Goal: Information Seeking & Learning: Compare options

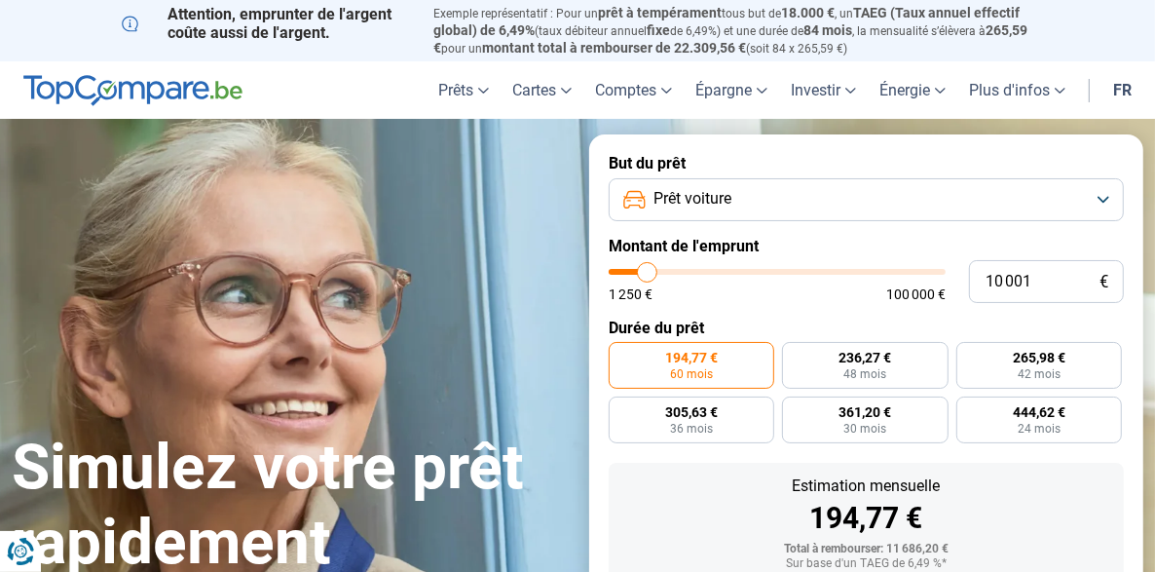
click at [646, 269] on input "range" at bounding box center [777, 272] width 337 height 6
type input "10000"
radio input "true"
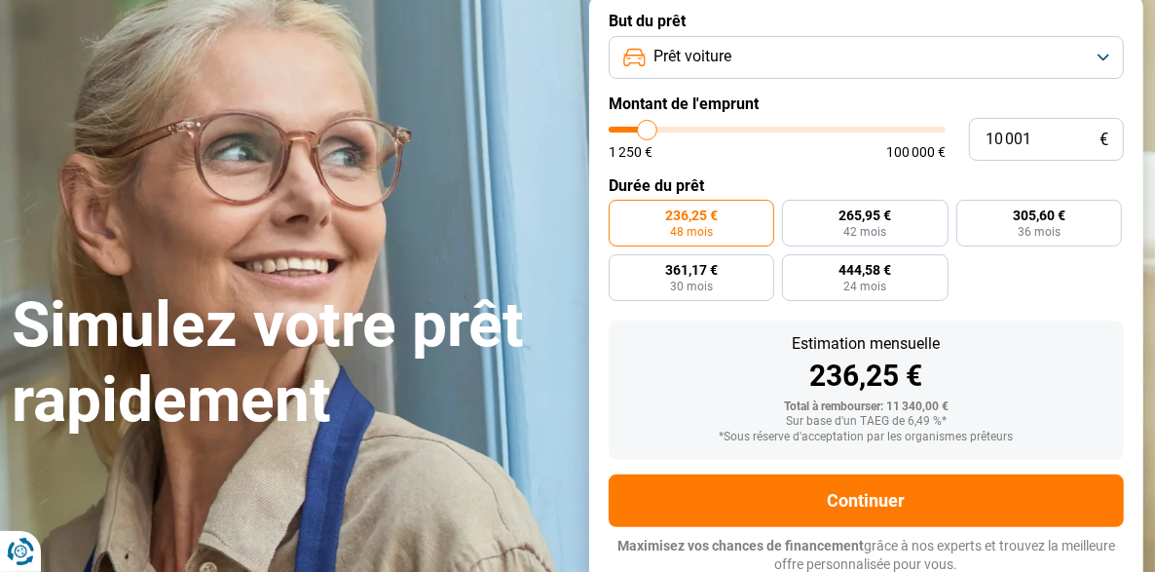
scroll to position [142, 0]
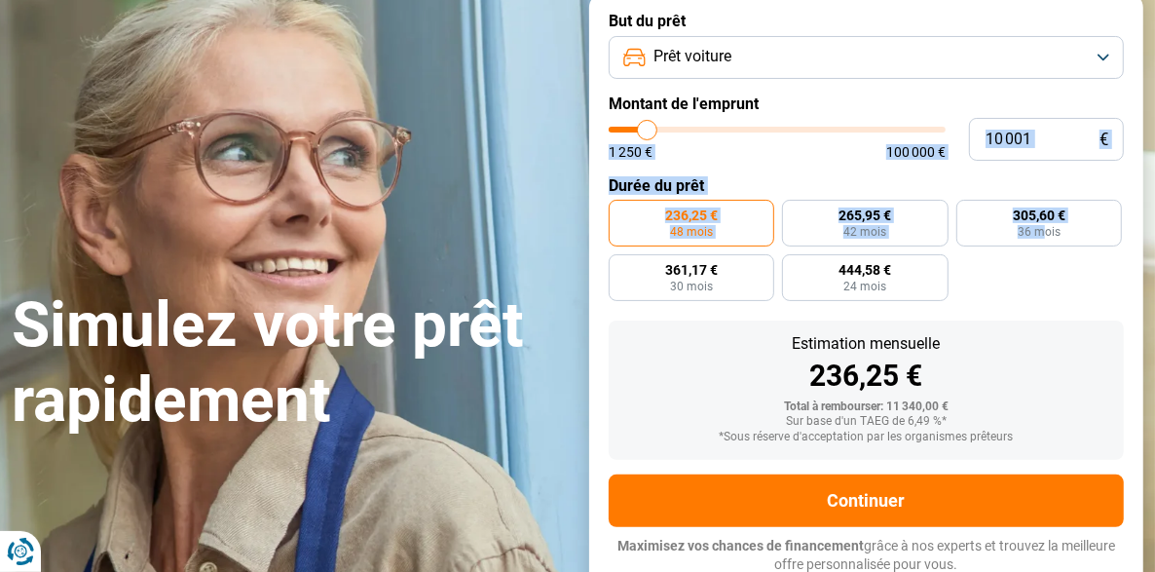
drag, startPoint x: 1042, startPoint y: 270, endPoint x: 998, endPoint y: 131, distance: 145.1
click at [998, 131] on form "But du prêt Prêt voiture Montant de l'emprunt 10 001 € 1 250 € 100 000 € Durée …" at bounding box center [866, 292] width 554 height 601
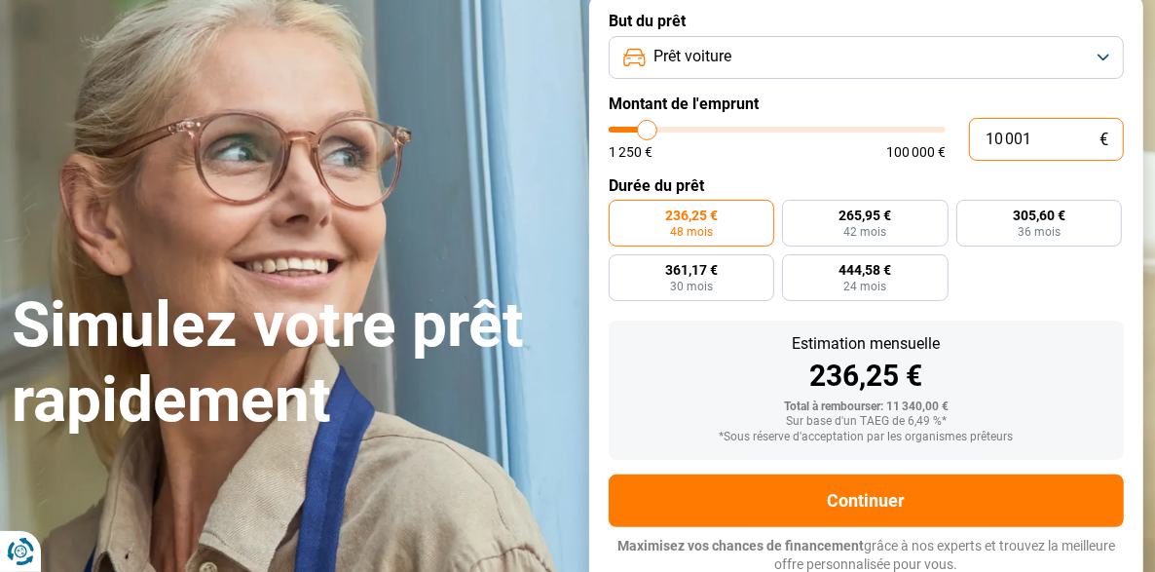
click at [998, 131] on input "10 001" at bounding box center [1046, 139] width 155 height 43
type input "5"
type input "1250"
type input "50"
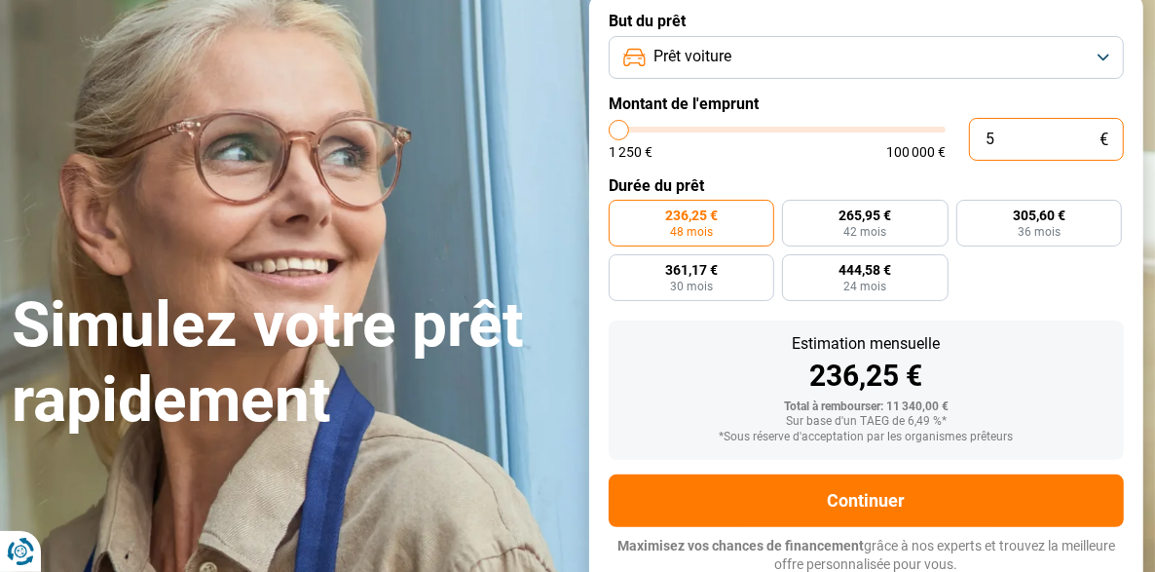
type input "1250"
type input "500"
type input "1250"
type input "5 000"
type input "5000"
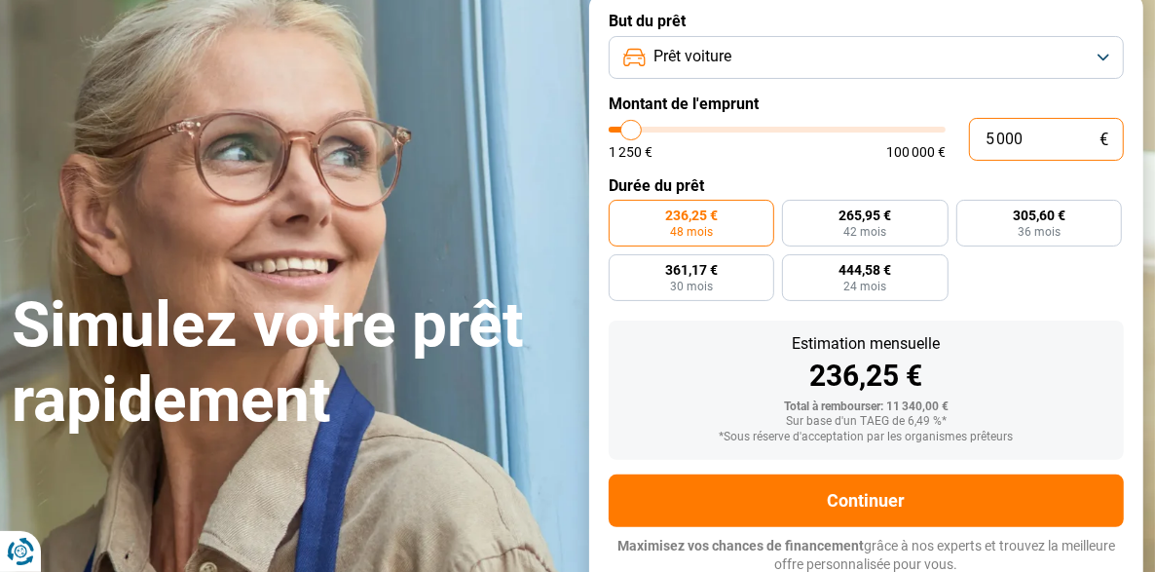
radio input "true"
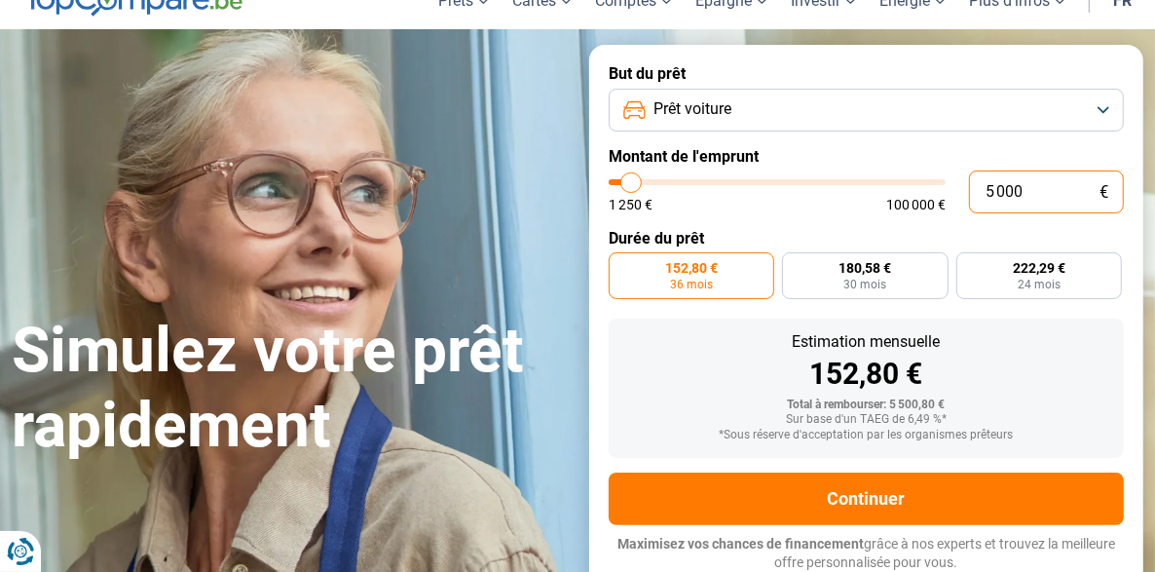
scroll to position [88, 0]
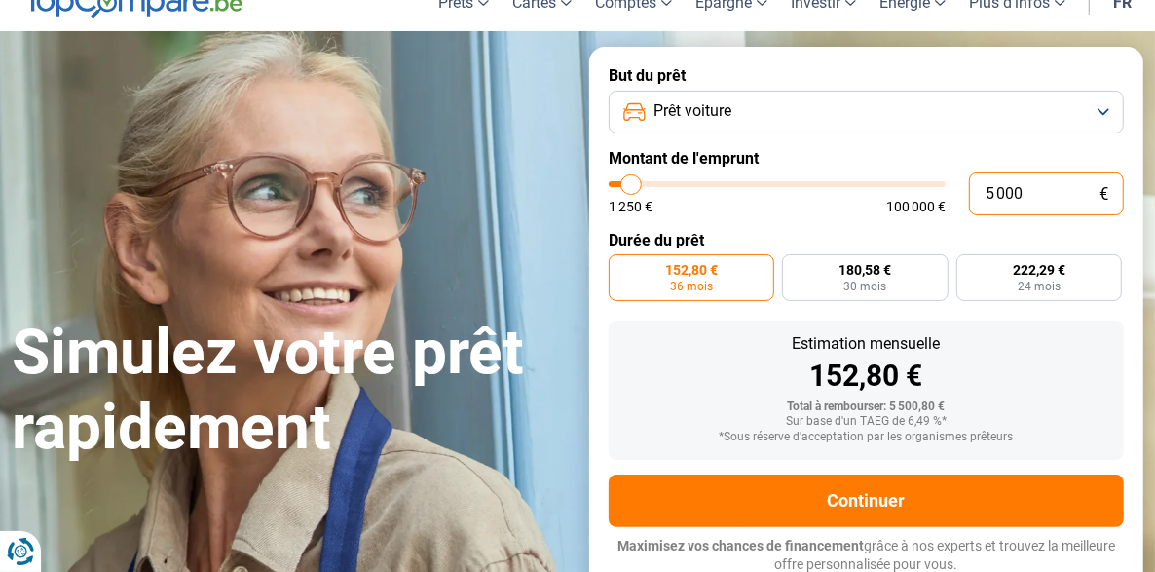
type input "5 000"
